Goal: Task Accomplishment & Management: Use online tool/utility

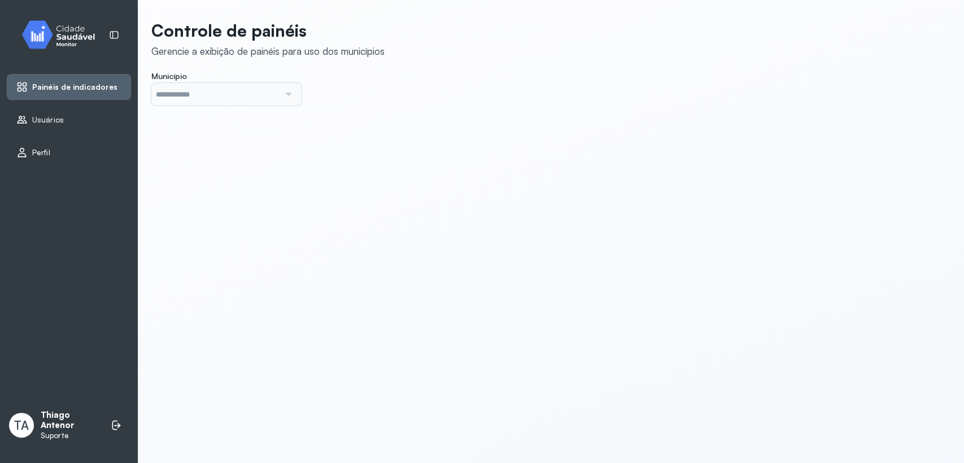
type input "*******"
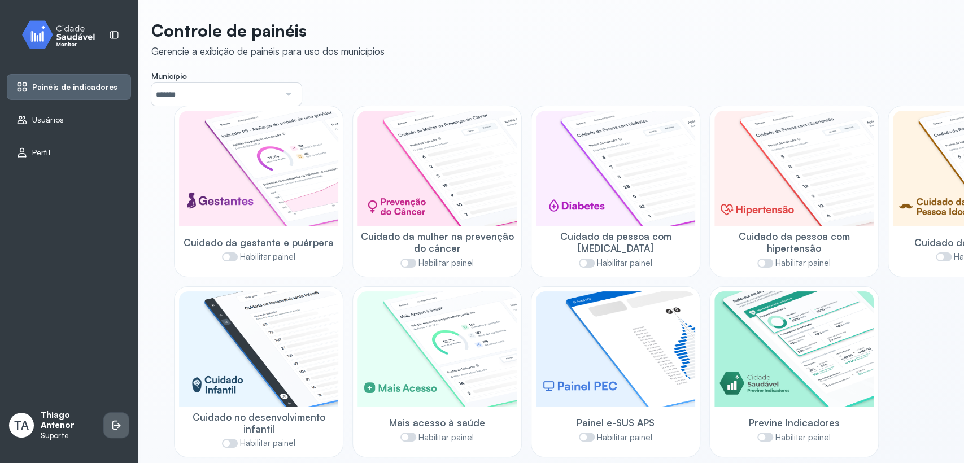
click at [125, 435] on li at bounding box center [116, 425] width 25 height 25
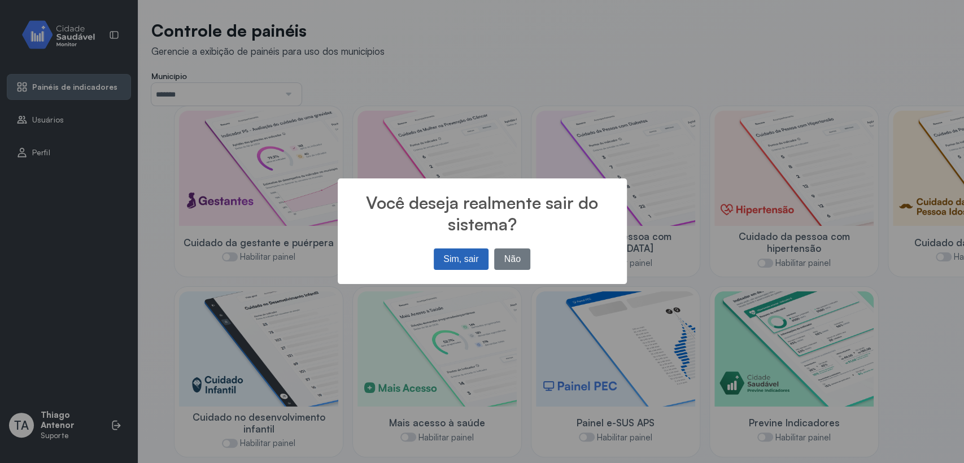
click at [477, 249] on button "Sim, sair" at bounding box center [461, 259] width 55 height 21
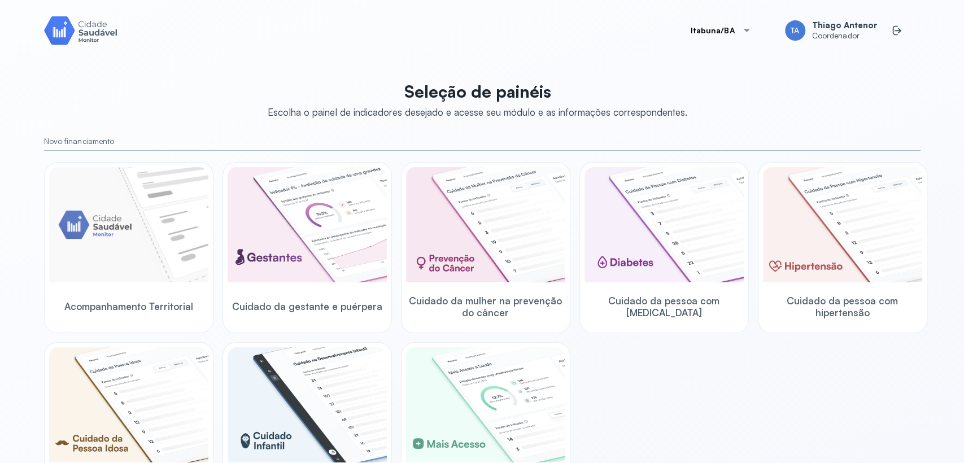
scroll to position [63, 0]
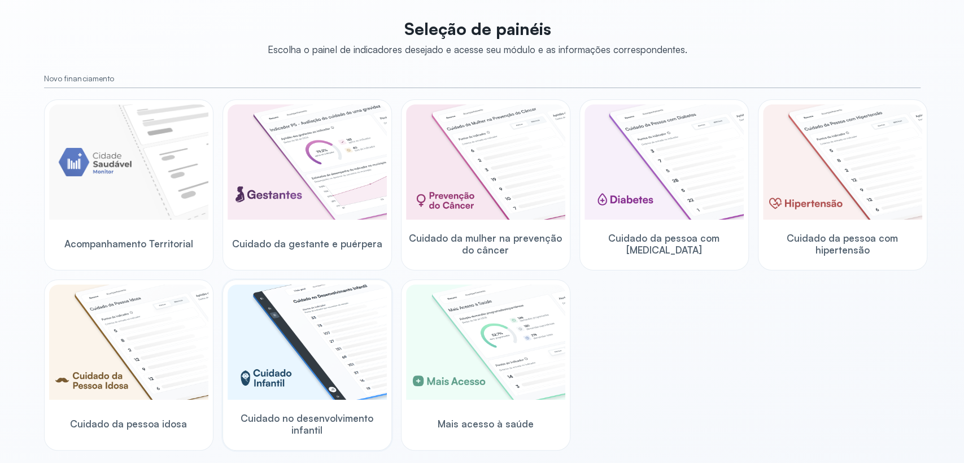
click at [299, 348] on img at bounding box center [307, 342] width 159 height 115
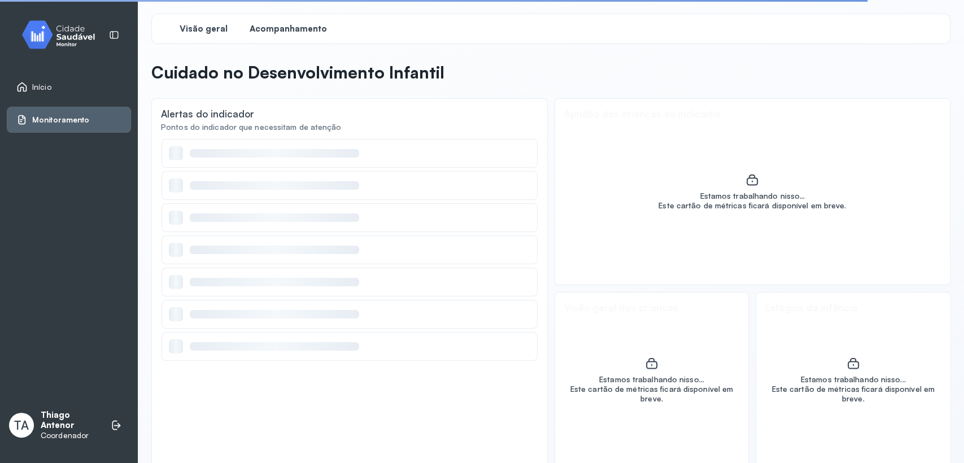
click at [289, 34] on div "Acompanhamento" at bounding box center [288, 29] width 85 height 20
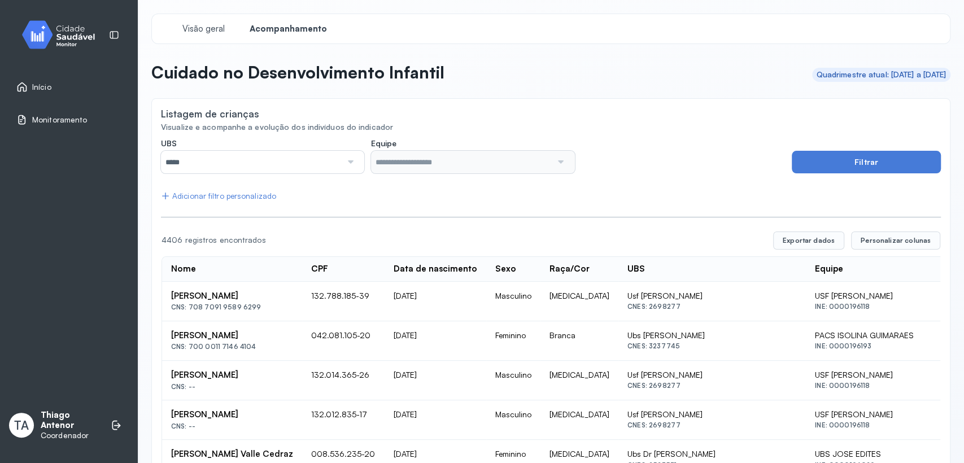
click at [249, 198] on div "Adicionar filtro personalizado" at bounding box center [218, 196] width 115 height 10
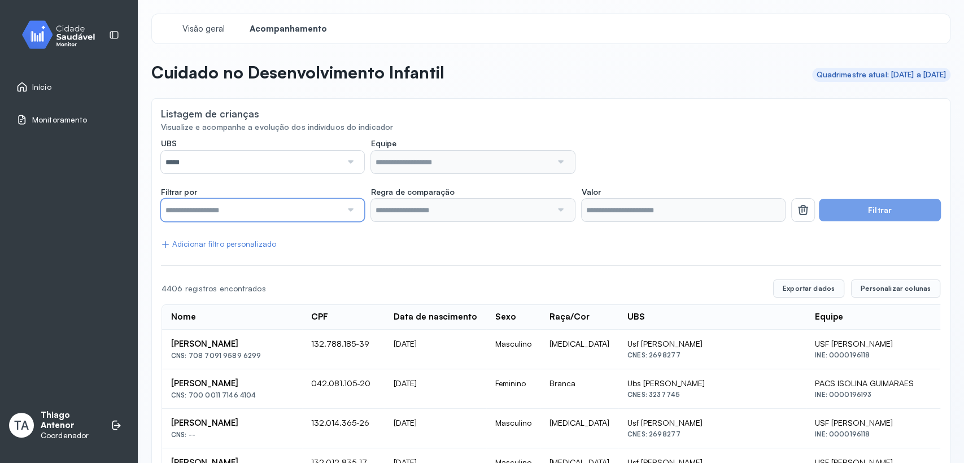
click at [304, 211] on input "text" at bounding box center [251, 210] width 181 height 23
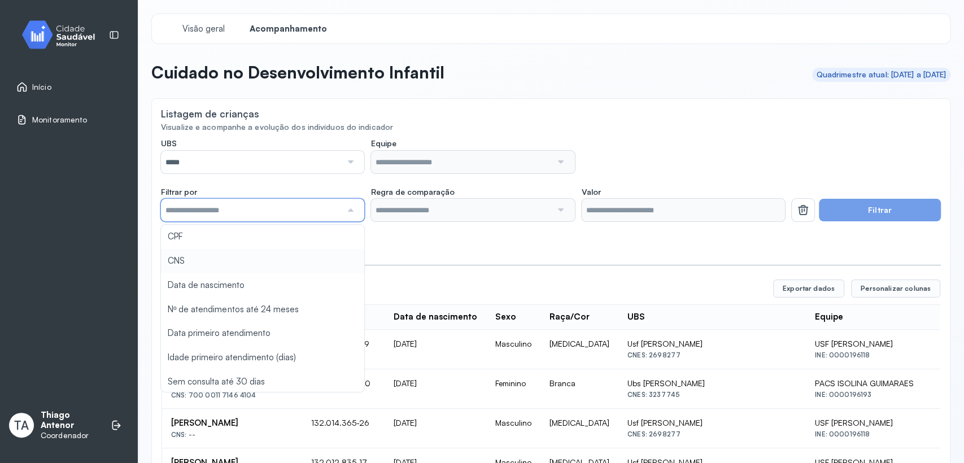
scroll to position [50, 0]
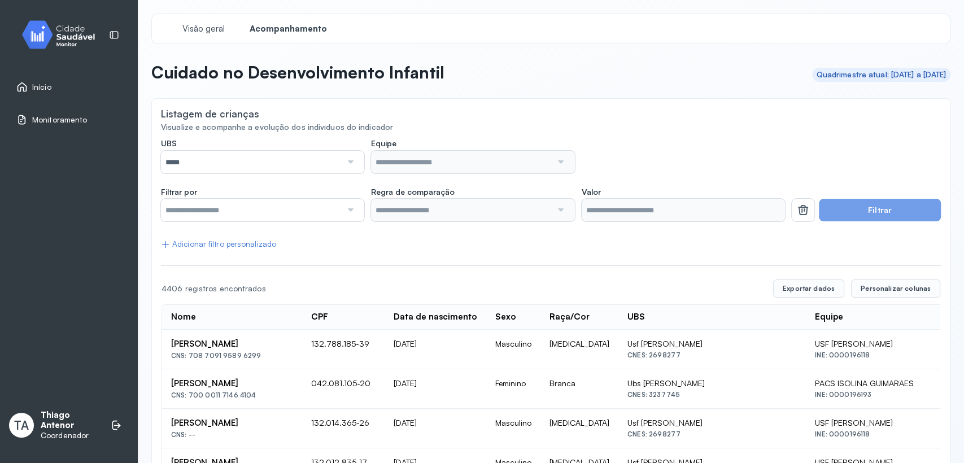
click at [868, 287] on span "Personalizar colunas" at bounding box center [896, 288] width 70 height 9
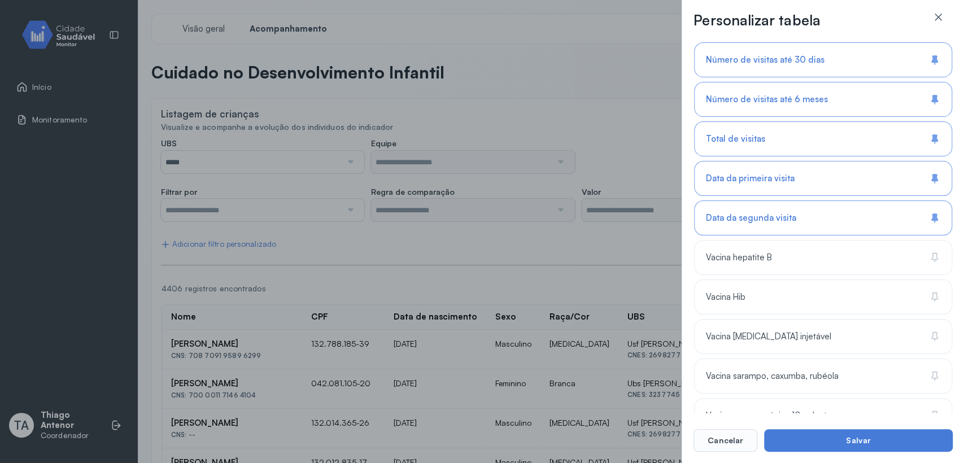
scroll to position [816, 0]
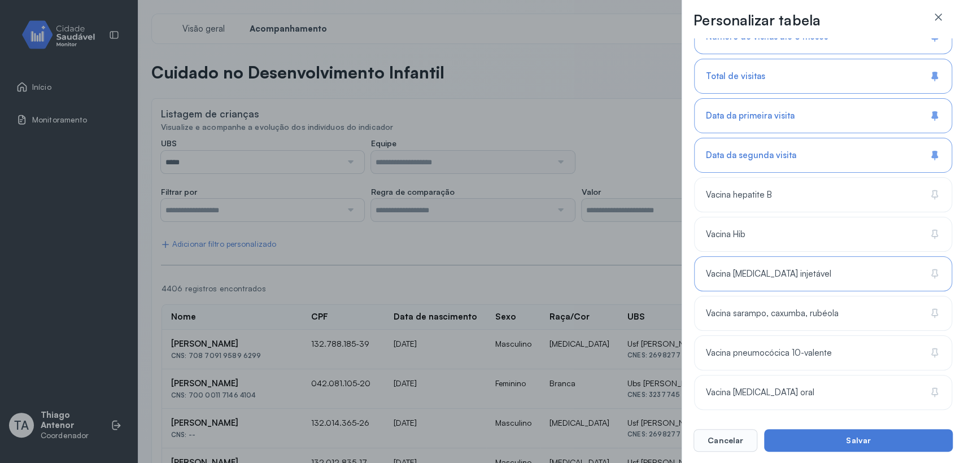
click at [791, 284] on div "Vacina [MEDICAL_DATA] injetável" at bounding box center [823, 273] width 258 height 35
click at [790, 241] on div "Vacina Hib" at bounding box center [823, 234] width 258 height 35
click at [780, 188] on div "Vacina hepatite B" at bounding box center [823, 194] width 258 height 35
click at [760, 298] on div "Vacina sarampo, caxumba, rubéola" at bounding box center [823, 313] width 258 height 35
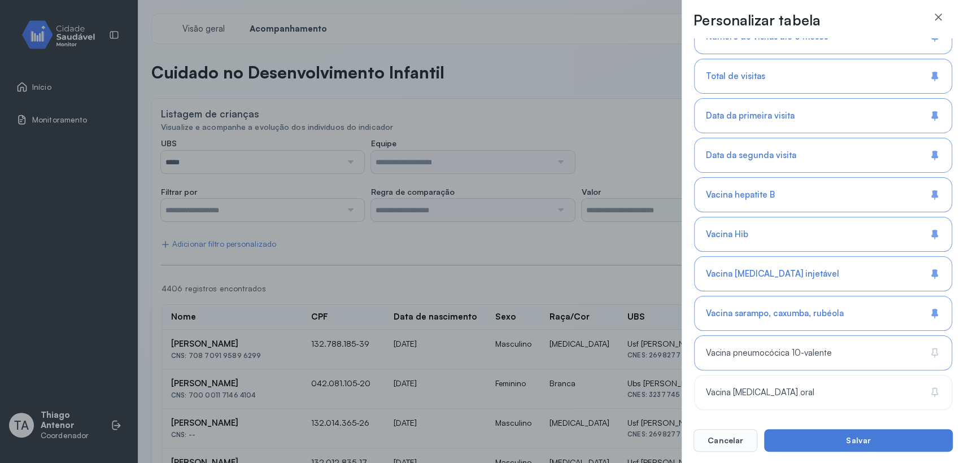
click at [777, 361] on div "Vacina pneumocócica 10-valente" at bounding box center [823, 352] width 258 height 35
click at [784, 394] on div "Vacina [MEDICAL_DATA] oral" at bounding box center [823, 392] width 258 height 35
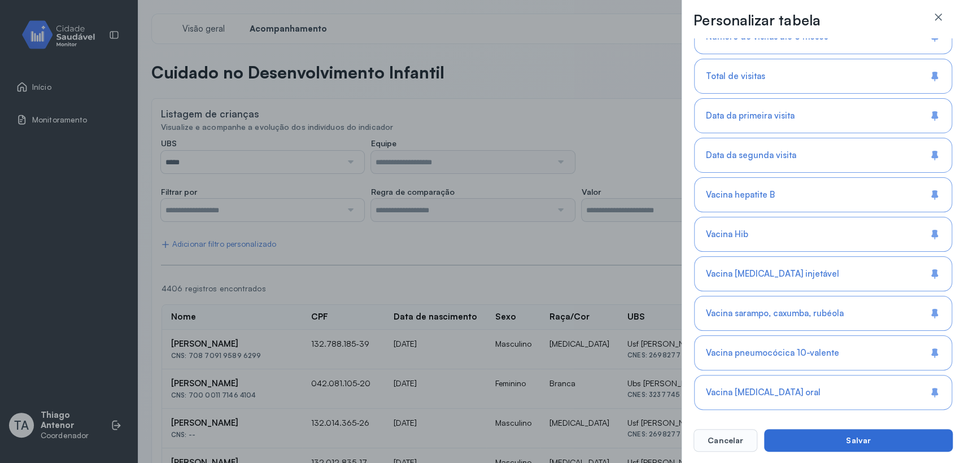
click at [786, 431] on button "Salvar" at bounding box center [858, 440] width 189 height 23
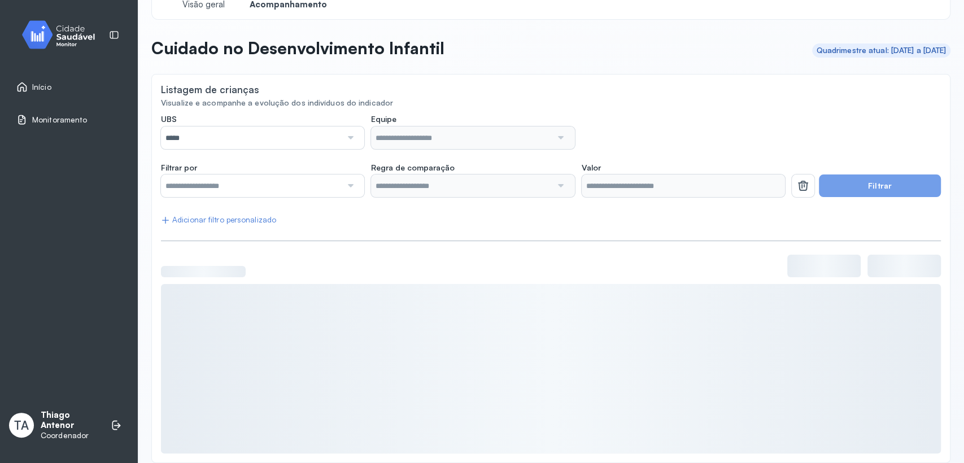
scroll to position [38, 0]
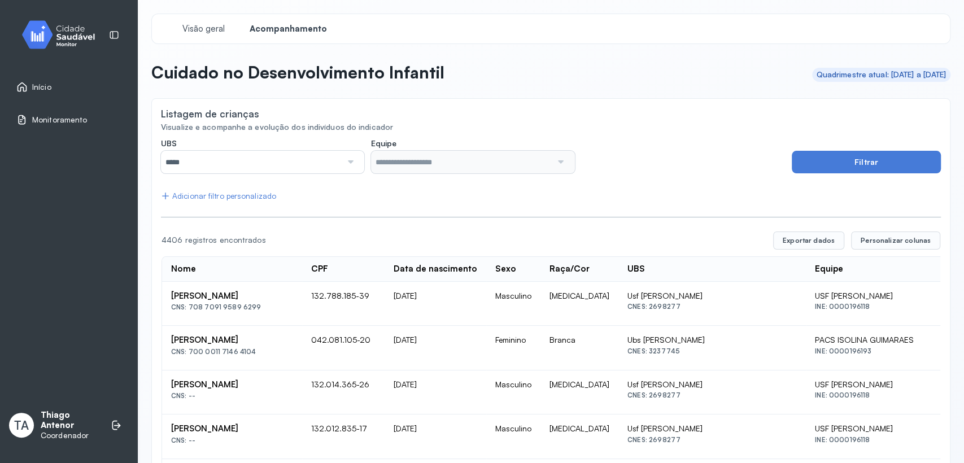
click at [879, 238] on span "Personalizar colunas" at bounding box center [896, 240] width 70 height 9
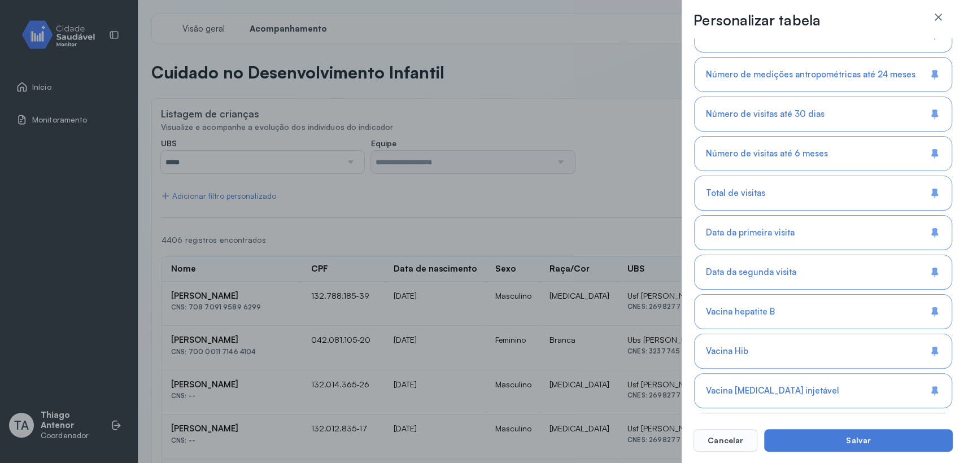
scroll to position [753, 0]
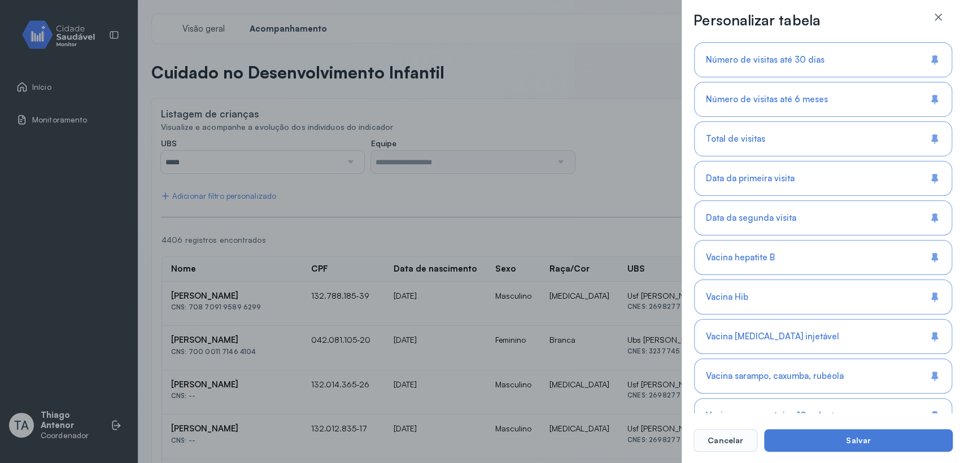
click at [822, 258] on div "Vacina hepatite B" at bounding box center [823, 257] width 258 height 35
click at [846, 249] on div "Vacina hepatite B" at bounding box center [823, 257] width 258 height 35
click at [852, 259] on div "Vacina hepatite B" at bounding box center [823, 257] width 258 height 35
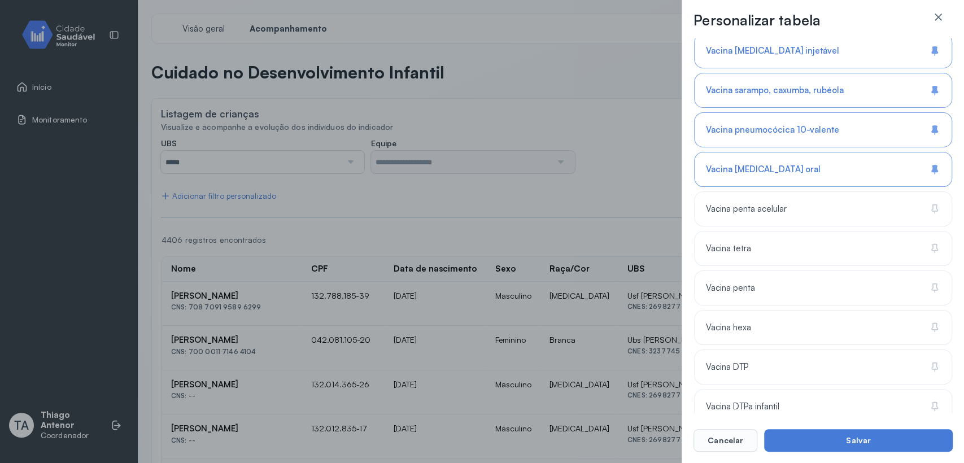
scroll to position [1003, 0]
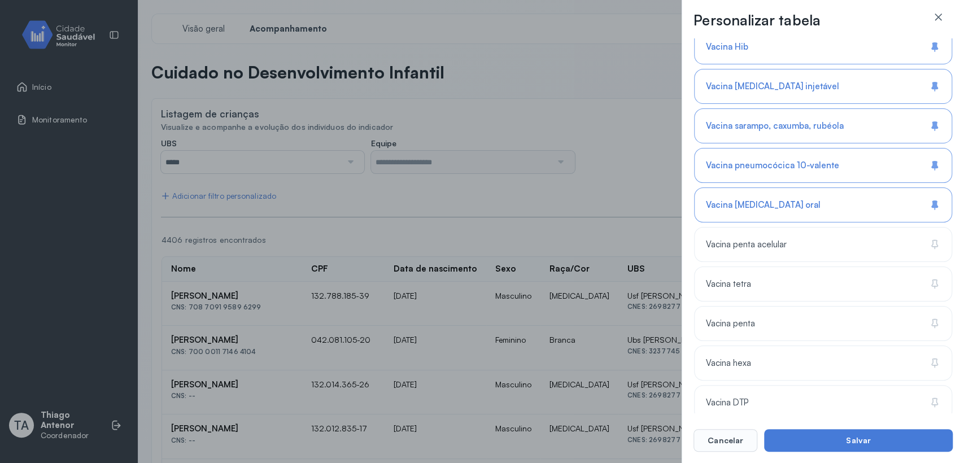
click at [849, 208] on div "Vacina [MEDICAL_DATA] oral" at bounding box center [823, 205] width 258 height 35
click at [708, 449] on button "Cancelar" at bounding box center [726, 440] width 64 height 23
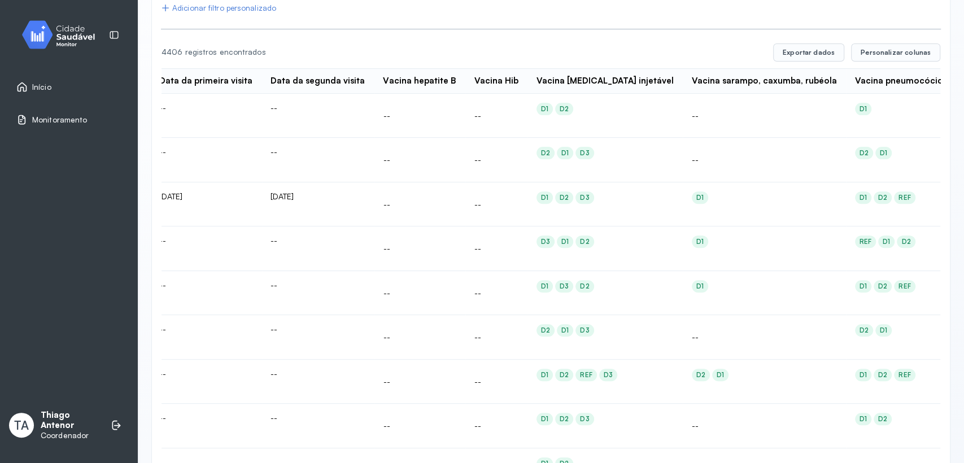
scroll to position [0, 2357]
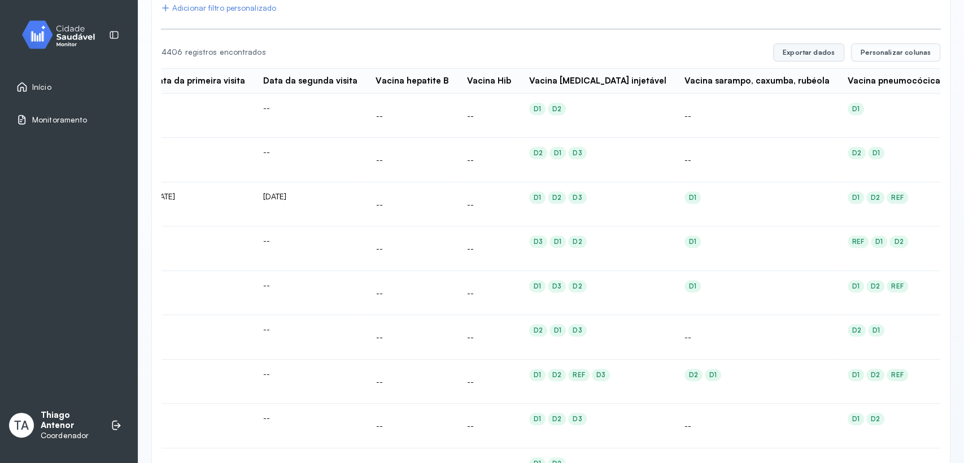
click at [825, 57] on button "Exportar dados" at bounding box center [808, 52] width 71 height 18
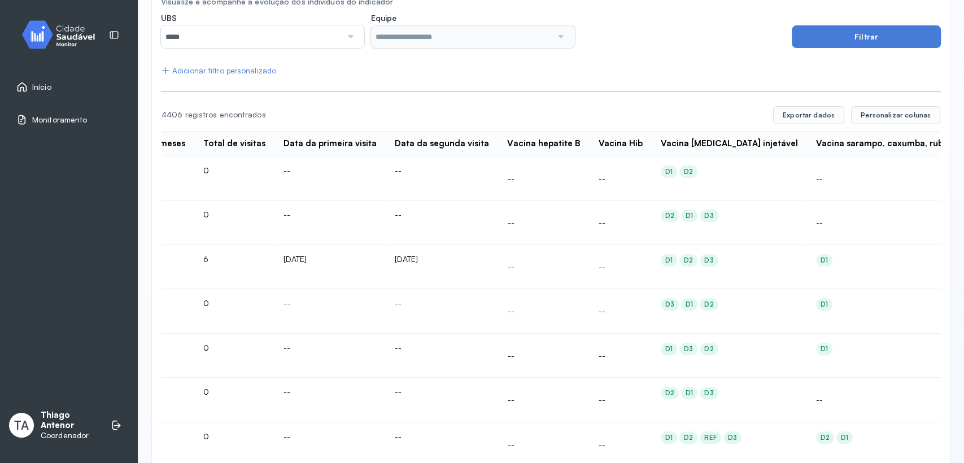
scroll to position [0, 2259]
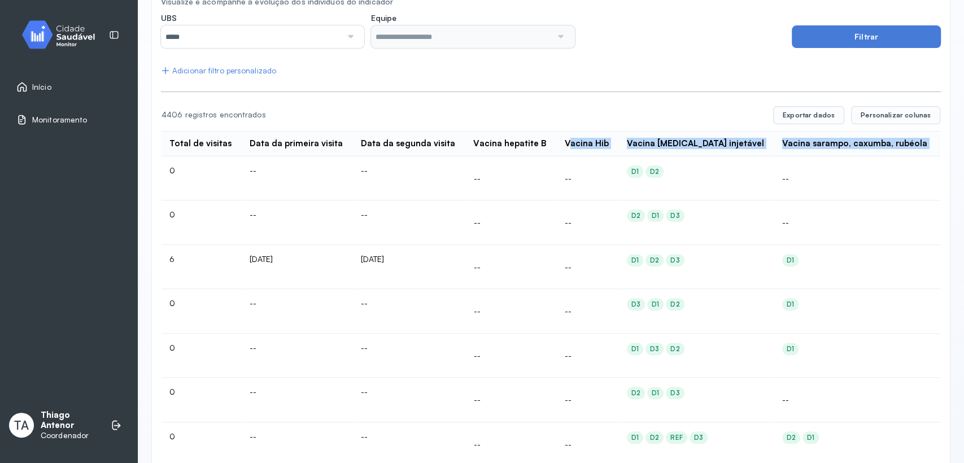
drag, startPoint x: 491, startPoint y: 144, endPoint x: 914, endPoint y: 139, distance: 423.1
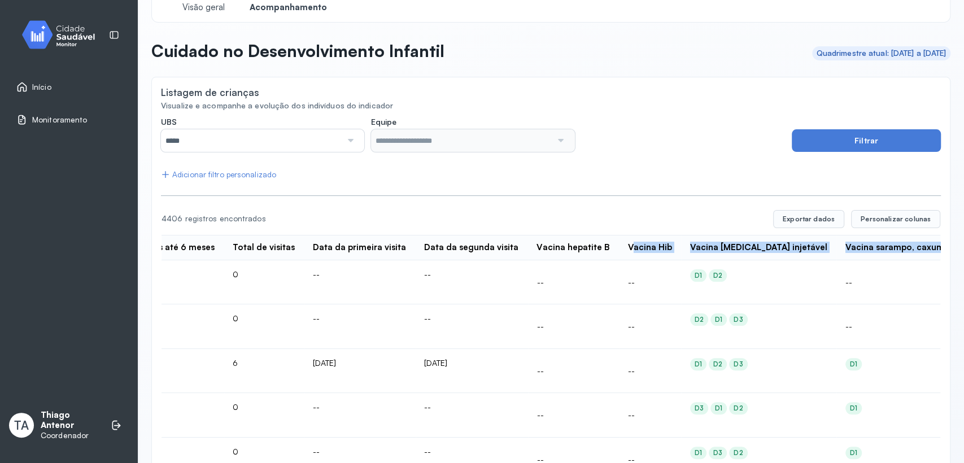
scroll to position [0, 0]
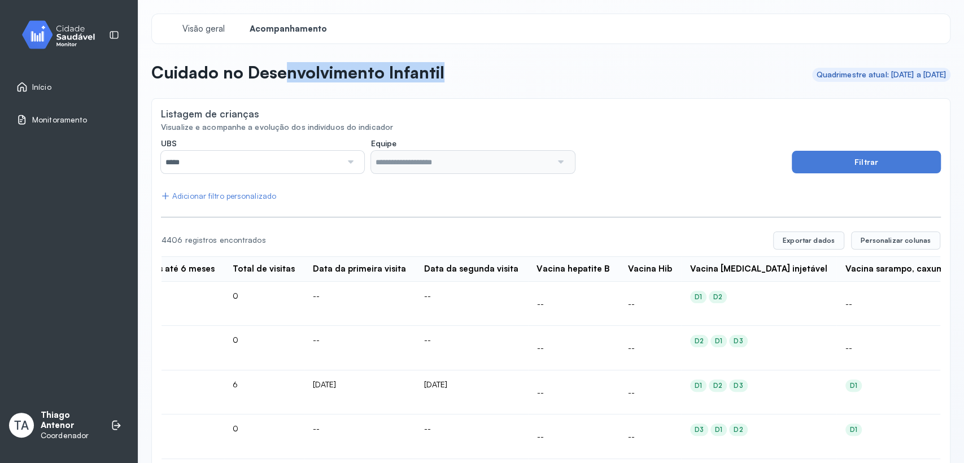
drag, startPoint x: 453, startPoint y: 82, endPoint x: 288, endPoint y: 82, distance: 164.9
click at [288, 82] on header "Cuidado no Desenvolvimento Infantil Quadrimestre atual: 01/09/2025 a 31/12/2025" at bounding box center [550, 74] width 799 height 25
click at [808, 242] on button "Exportar dados" at bounding box center [808, 241] width 71 height 18
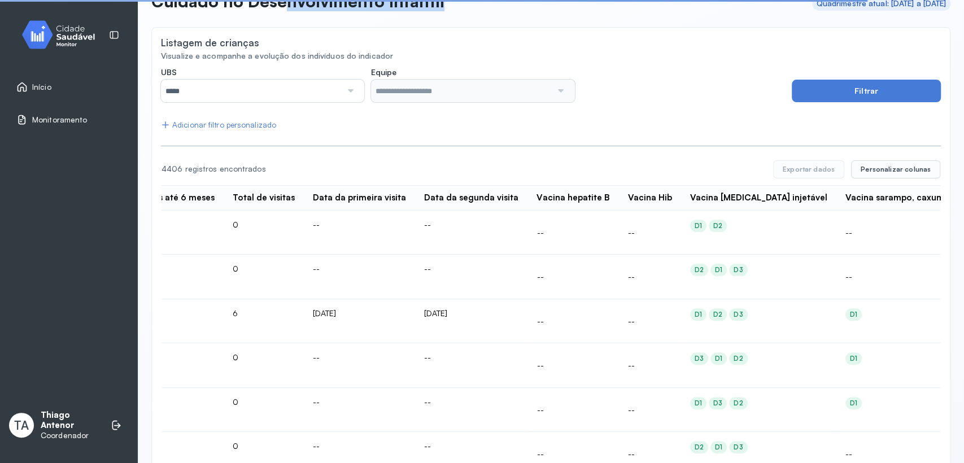
scroll to position [125, 0]
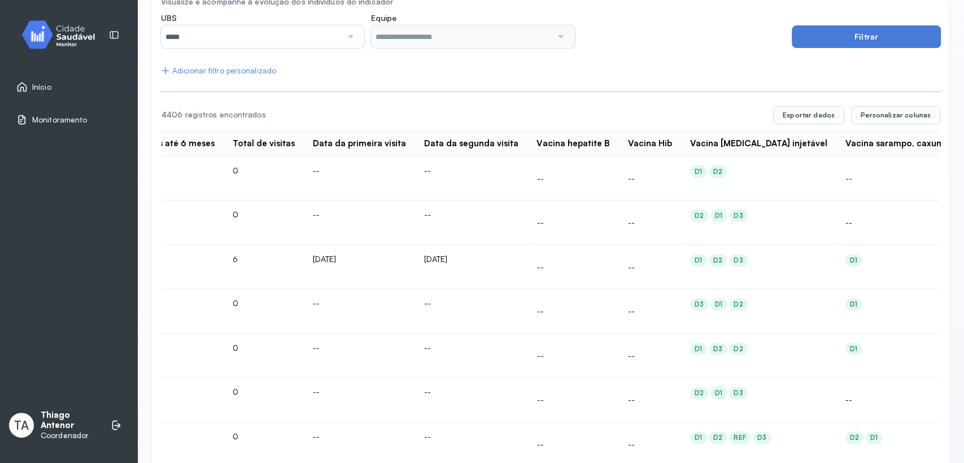
click at [773, 106] on button "Exportar dados" at bounding box center [808, 115] width 71 height 18
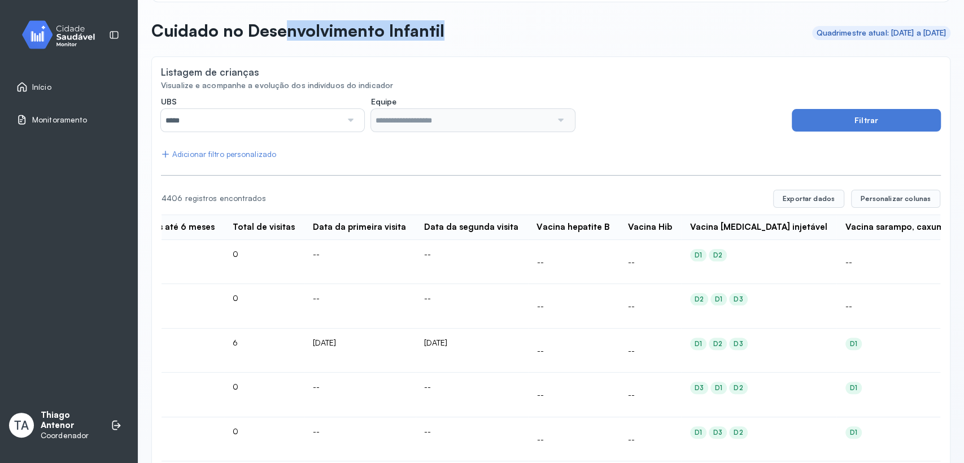
scroll to position [0, 0]
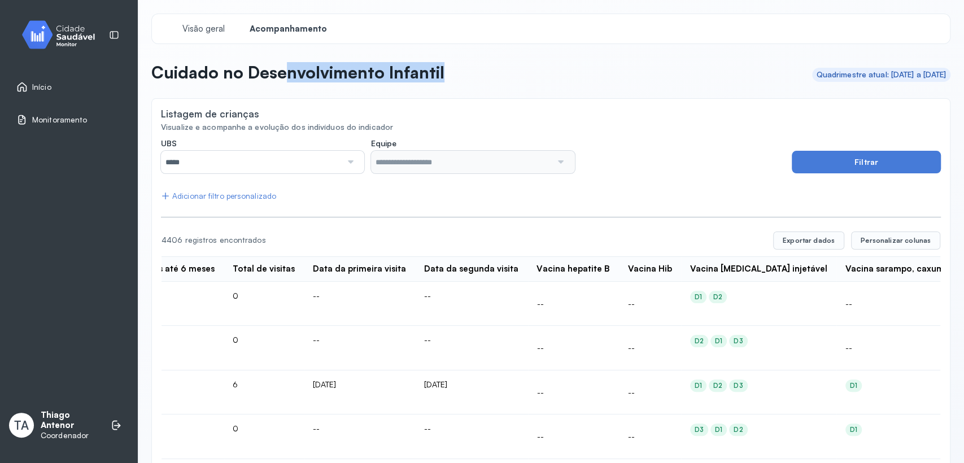
click at [476, 75] on header "Cuidado no Desenvolvimento Infantil Quadrimestre atual: 01/09/2025 a 31/12/2025" at bounding box center [550, 74] width 799 height 25
drag, startPoint x: 339, startPoint y: 71, endPoint x: 271, endPoint y: 73, distance: 68.4
click at [269, 73] on p "Cuidado no Desenvolvimento Infantil" at bounding box center [297, 72] width 293 height 20
click at [503, 69] on header "Cuidado no Desenvolvimento Infantil Quadrimestre atual: 01/09/2025 a 31/12/2025" at bounding box center [550, 74] width 799 height 25
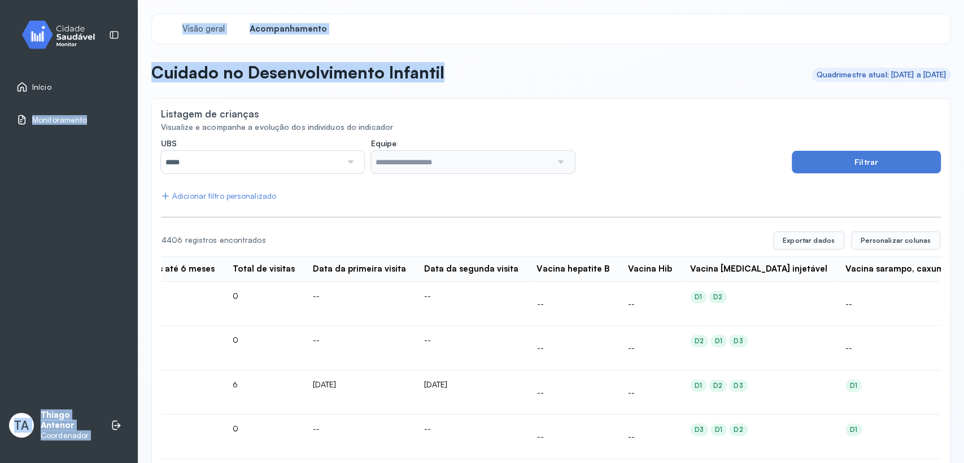
drag, startPoint x: 490, startPoint y: 69, endPoint x: 130, endPoint y: 77, distance: 359.3
click at [130, 77] on div "Início Monitoramento TA Thiago Antenor Coordenador Visão geral Acompanhamento C…" at bounding box center [482, 231] width 964 height 463
click at [385, 73] on p "Cuidado no Desenvolvimento Infantil" at bounding box center [297, 72] width 293 height 20
click at [463, 69] on header "Cuidado no Desenvolvimento Infantil Quadrimestre atual: 01/09/2025 a 31/12/2025" at bounding box center [550, 74] width 799 height 25
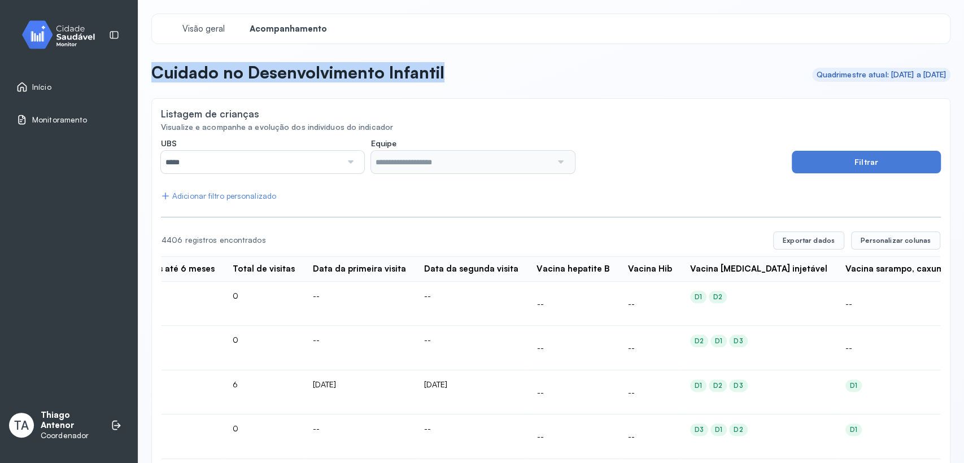
drag, startPoint x: 463, startPoint y: 69, endPoint x: 185, endPoint y: 71, distance: 277.9
click at [185, 71] on header "Cuidado no Desenvolvimento Infantil Quadrimestre atual: 01/09/2025 a 31/12/2025" at bounding box center [550, 74] width 799 height 25
